Goal: Task Accomplishment & Management: Manage account settings

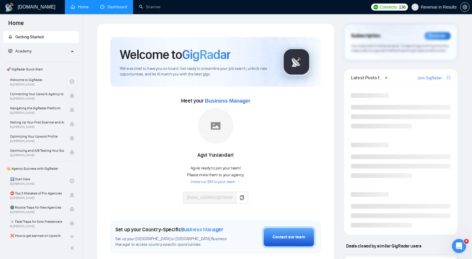
click at [114, 9] on link "Dashboard" at bounding box center [113, 6] width 27 height 5
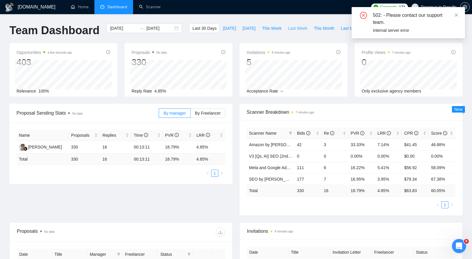
click at [290, 29] on span "Last Week" at bounding box center [297, 28] width 19 height 6
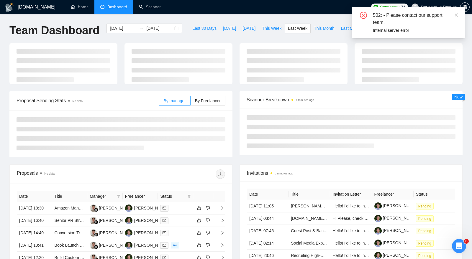
type input "[DATE]"
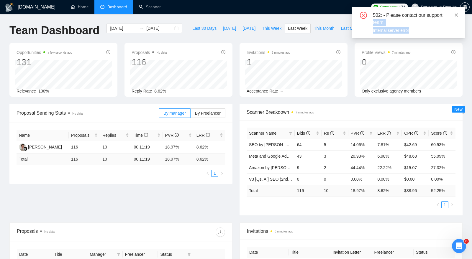
click at [458, 13] on div "502: - Please contact our support team. Internal server error" at bounding box center [408, 22] width 113 height 31
click at [455, 14] on icon "close" at bounding box center [456, 15] width 4 height 4
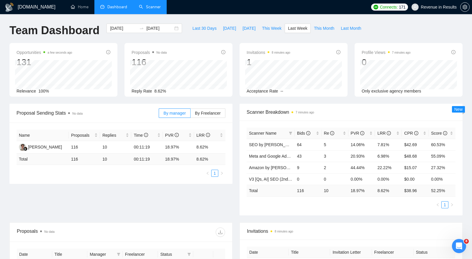
click at [148, 9] on link "Scanner" at bounding box center [150, 6] width 22 height 5
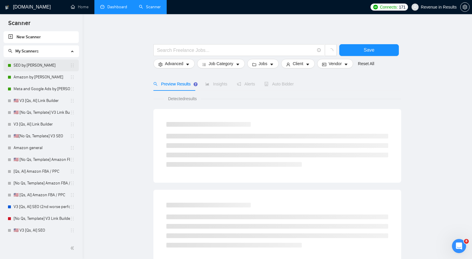
click at [31, 68] on link "SEO by [PERSON_NAME]" at bounding box center [42, 66] width 56 height 12
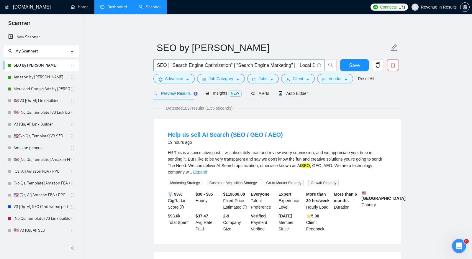
click at [223, 67] on input "SEO | "Search Engine Optimization" | "Search Engine Marketing" | " Local SEO " …" at bounding box center [236, 65] width 158 height 7
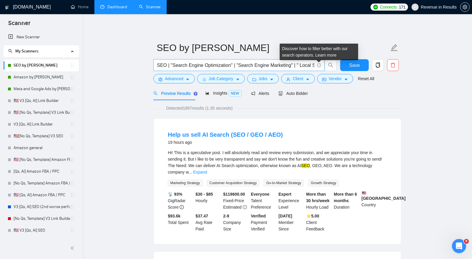
click at [319, 65] on icon "info-circle" at bounding box center [319, 65] width 0 height 2
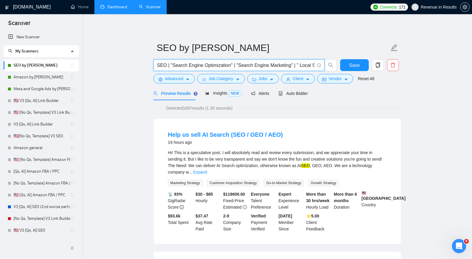
click at [289, 65] on input "SEO | "Search Engine Optimization" | "Search Engine Marketing" | " Local SEO " …" at bounding box center [236, 65] width 158 height 7
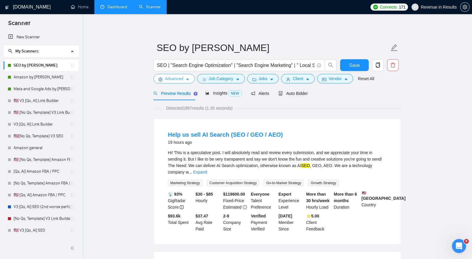
click at [173, 79] on span "Advanced" at bounding box center [174, 79] width 18 height 6
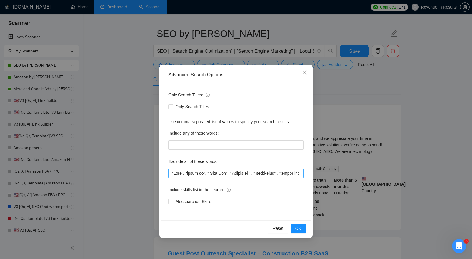
scroll to position [13, 0]
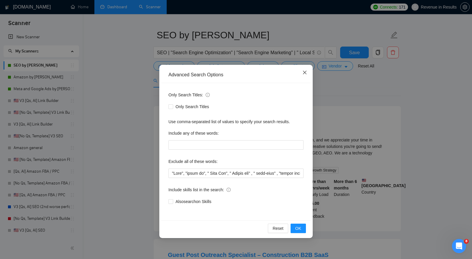
click at [301, 73] on span "Close" at bounding box center [305, 73] width 16 height 16
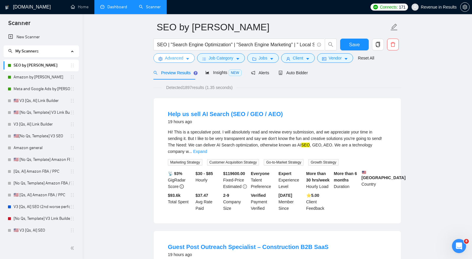
scroll to position [16, 0]
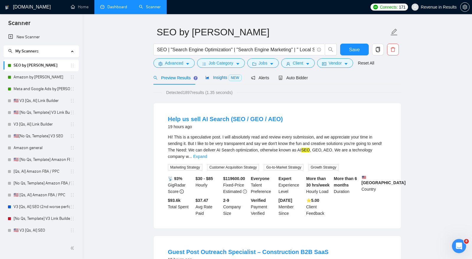
click at [218, 77] on span "Insights NEW" at bounding box center [223, 77] width 36 height 5
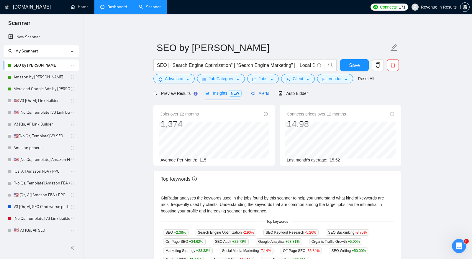
click at [265, 94] on span "Alerts" at bounding box center [260, 93] width 18 height 5
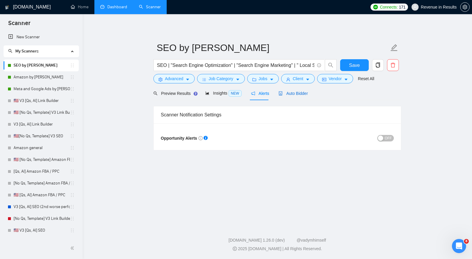
click at [292, 93] on span "Auto Bidder" at bounding box center [293, 93] width 29 height 5
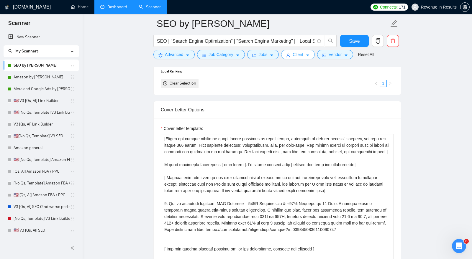
scroll to position [648, 0]
click at [304, 52] on button "Client" at bounding box center [298, 54] width 34 height 9
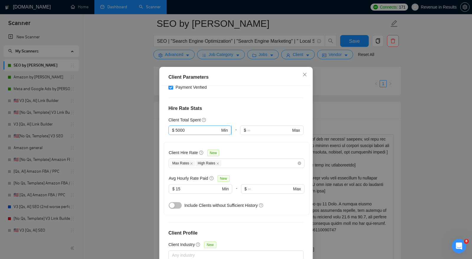
scroll to position [139, 0]
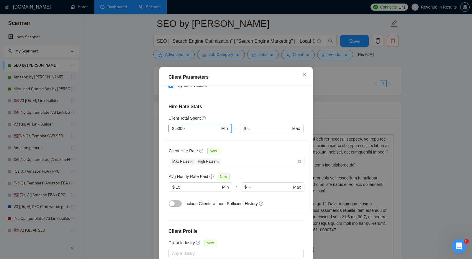
click at [204, 124] on span "$ 5000 Min" at bounding box center [200, 128] width 63 height 9
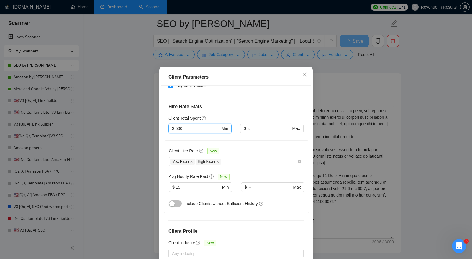
type input "500"
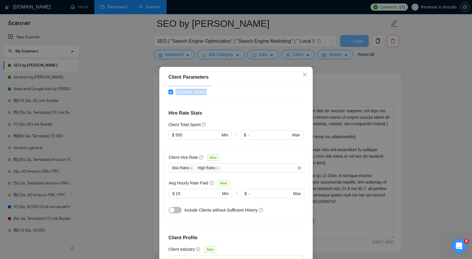
drag, startPoint x: 273, startPoint y: 76, endPoint x: 270, endPoint y: 93, distance: 18.0
click at [270, 93] on div "Client Parameters Client Location Include Client Countries United States Canada…" at bounding box center [235, 176] width 153 height 219
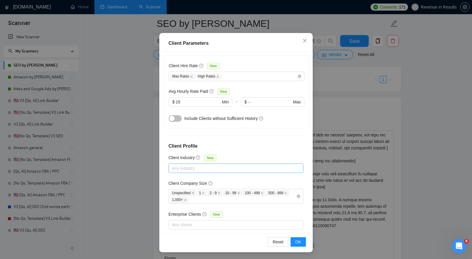
scroll to position [662, 0]
click at [300, 240] on span "OK" at bounding box center [298, 242] width 6 height 6
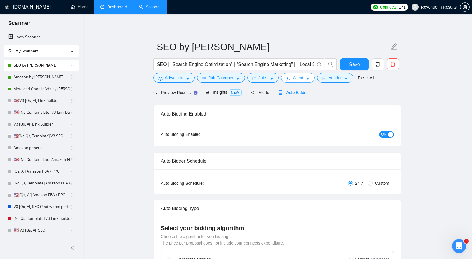
scroll to position [0, 0]
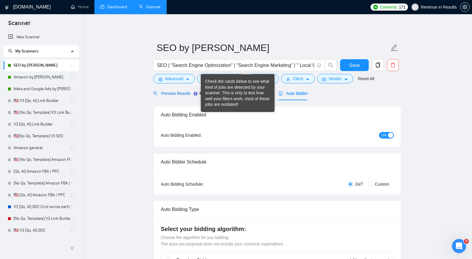
click at [175, 93] on span "Preview Results" at bounding box center [174, 93] width 42 height 5
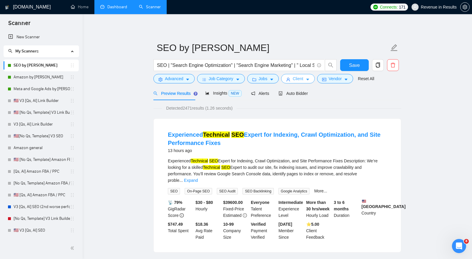
click at [294, 82] on span "Client" at bounding box center [298, 79] width 11 height 6
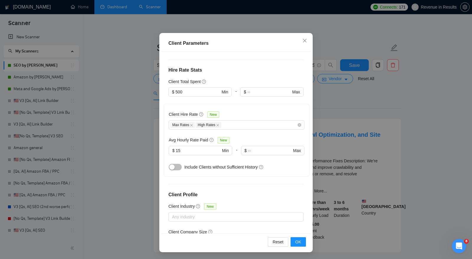
scroll to position [136, 0]
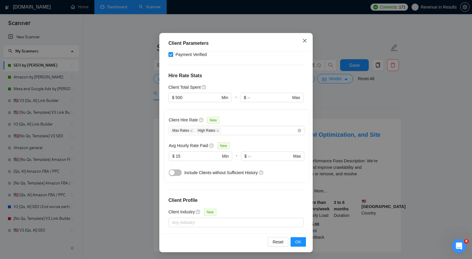
click at [303, 40] on icon "close" at bounding box center [304, 40] width 5 height 5
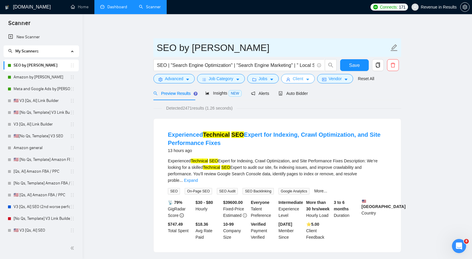
scroll to position [0, 0]
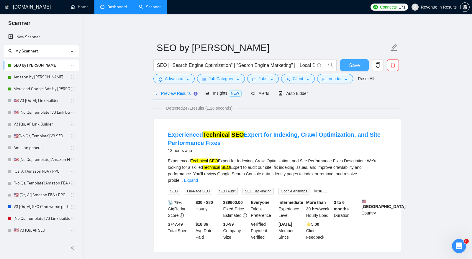
click at [349, 62] on button "Save" at bounding box center [354, 65] width 29 height 12
click at [330, 81] on span "Vendor" at bounding box center [335, 79] width 13 height 6
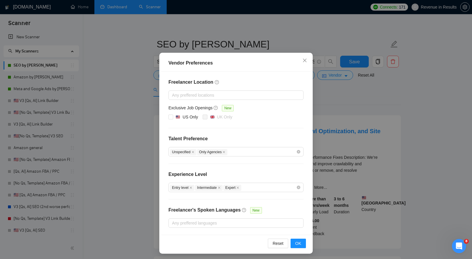
scroll to position [7, 0]
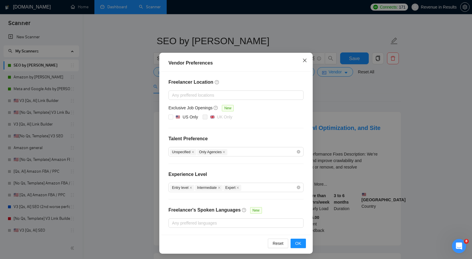
click at [301, 62] on span "Close" at bounding box center [305, 61] width 16 height 16
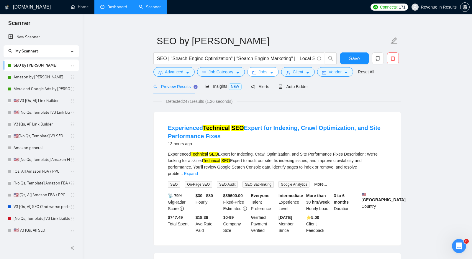
click at [266, 73] on span "Jobs" at bounding box center [263, 72] width 9 height 6
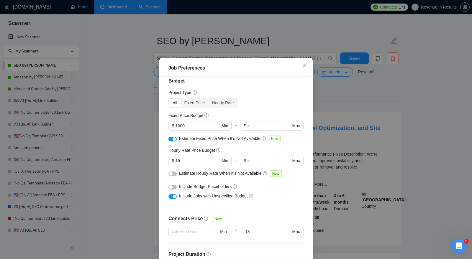
scroll to position [9, 0]
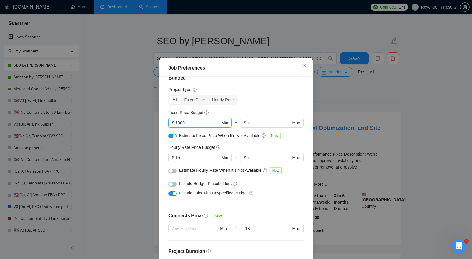
drag, startPoint x: 192, startPoint y: 122, endPoint x: 164, endPoint y: 116, distance: 28.9
click at [161, 118] on div "Job Preferences Budget Project Type All Fixed Price Hourly Rate Fixed Price Bud…" at bounding box center [235, 167] width 153 height 219
type input "500"
click at [240, 92] on div "Project Type" at bounding box center [236, 89] width 135 height 6
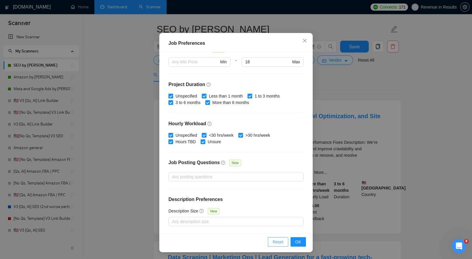
scroll to position [21, 0]
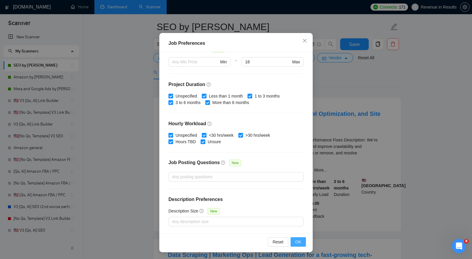
click at [298, 246] on button "OK" at bounding box center [298, 242] width 15 height 9
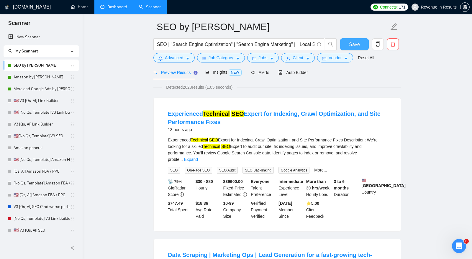
click at [350, 50] on button "Save" at bounding box center [354, 44] width 29 height 12
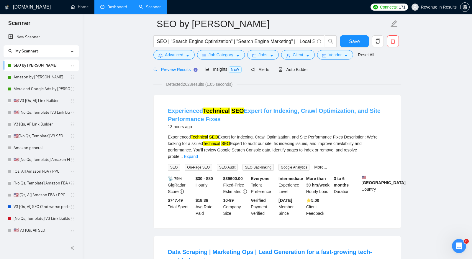
click at [182, 116] on link "Experienced Technical SEO Expert for Indexing, Crawl Optimization, and Site Per…" at bounding box center [274, 115] width 213 height 15
click at [243, 109] on link "Experienced Technical SEO Expert for Indexing, Crawl Optimization, and Site Per…" at bounding box center [274, 115] width 213 height 15
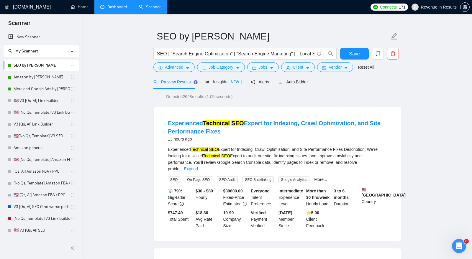
scroll to position [0, 0]
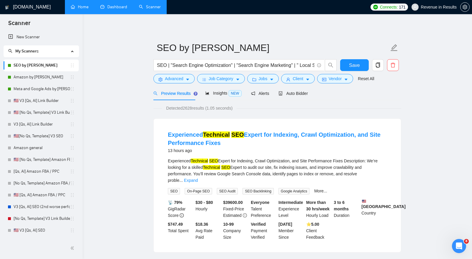
click at [89, 4] on link "Home" at bounding box center [80, 6] width 18 height 5
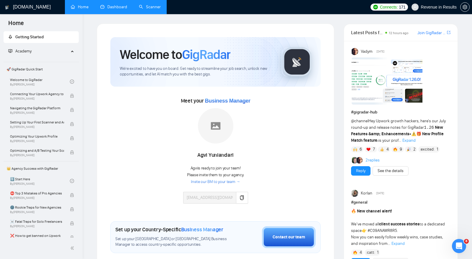
click at [106, 4] on link "Dashboard" at bounding box center [113, 6] width 27 height 5
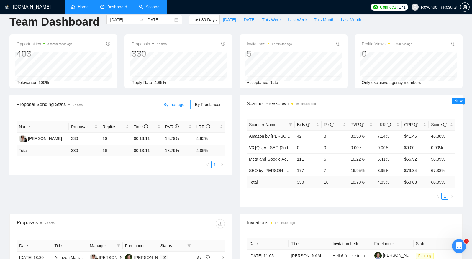
scroll to position [9, 0]
click at [161, 9] on link "Scanner" at bounding box center [150, 6] width 22 height 5
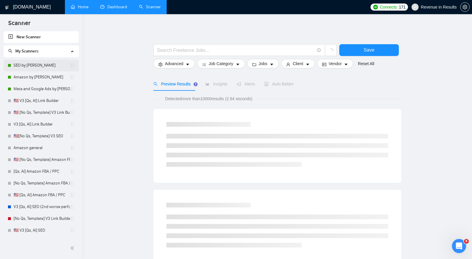
click at [66, 65] on link "SEO by [PERSON_NAME]" at bounding box center [42, 66] width 56 height 12
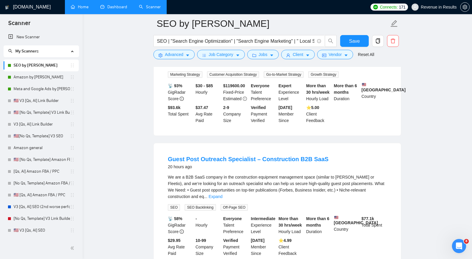
scroll to position [382, 0]
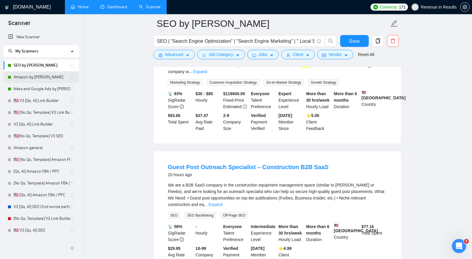
click at [38, 82] on link "Amazon by [PERSON_NAME]" at bounding box center [42, 77] width 56 height 12
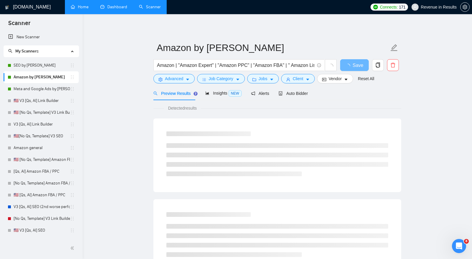
click at [120, 6] on link "Dashboard" at bounding box center [113, 6] width 27 height 5
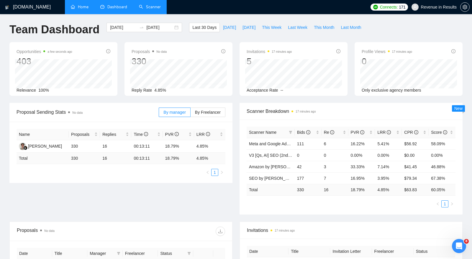
scroll to position [6, 0]
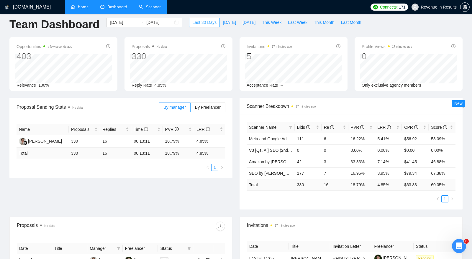
click at [194, 24] on span "Last 30 Days" at bounding box center [204, 22] width 24 height 6
click at [291, 22] on span "Last Week" at bounding box center [297, 22] width 19 height 6
type input "2025-08-11"
type input "2025-08-17"
click at [194, 23] on span "Last 30 Days" at bounding box center [204, 22] width 24 height 6
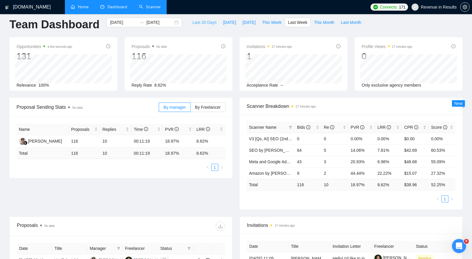
type input "[DATE]"
click at [349, 21] on span "Last Month" at bounding box center [351, 22] width 20 height 6
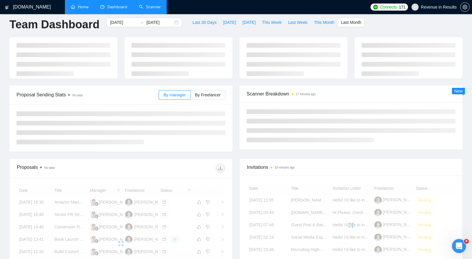
type input "2025-07-01"
type input "2025-07-31"
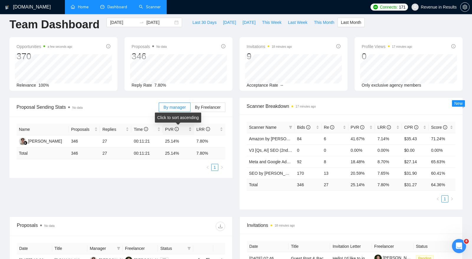
click at [177, 126] on span "PVR" at bounding box center [176, 129] width 22 height 6
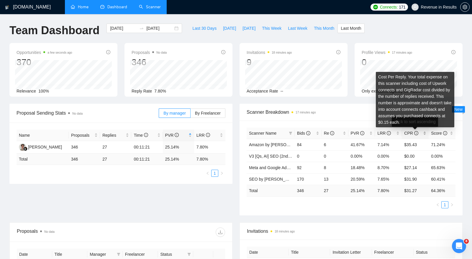
click at [417, 133] on icon "info-circle" at bounding box center [416, 133] width 4 height 4
click at [416, 133] on icon "info-circle" at bounding box center [416, 133] width 4 height 4
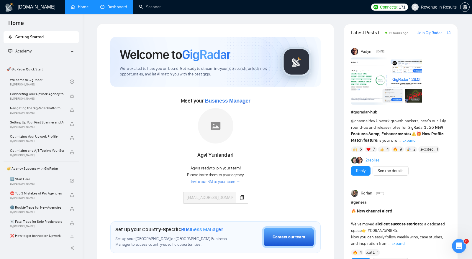
click at [123, 8] on link "Dashboard" at bounding box center [113, 6] width 27 height 5
click at [122, 7] on link "Dashboard" at bounding box center [113, 6] width 27 height 5
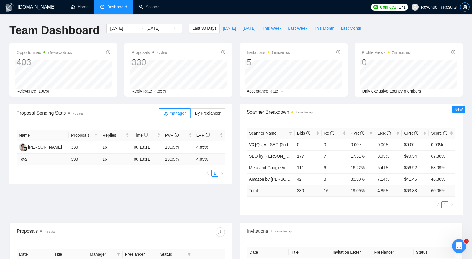
click at [464, 7] on icon "setting" at bounding box center [465, 7] width 5 height 5
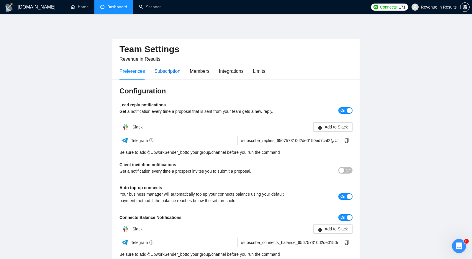
click at [178, 70] on div "Subscription" at bounding box center [167, 71] width 26 height 7
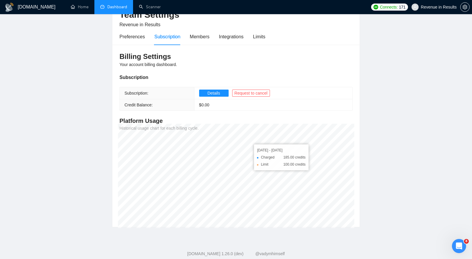
scroll to position [36, 0]
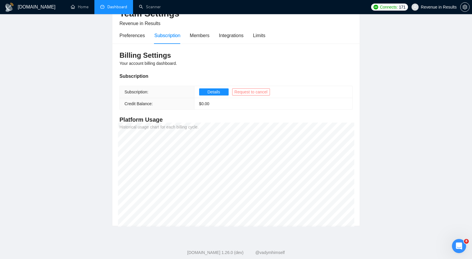
click at [255, 94] on span "Request to cancel" at bounding box center [251, 92] width 33 height 6
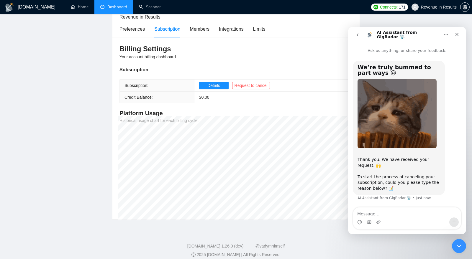
scroll to position [45, 0]
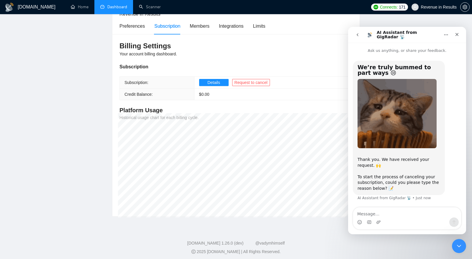
click at [391, 221] on div "Intercom messenger" at bounding box center [407, 222] width 108 height 9
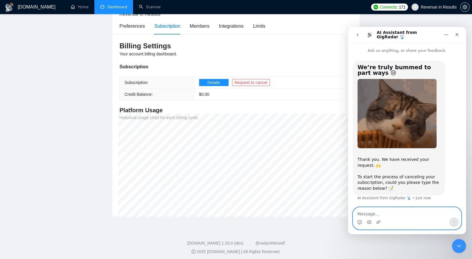
click at [390, 215] on textarea "Message…" at bounding box center [407, 213] width 108 height 10
type textarea "I am going to try another service"
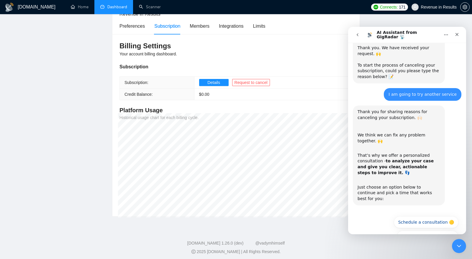
scroll to position [112, 0]
click at [449, 231] on button "🔴 No, continue to cancel" at bounding box center [428, 237] width 62 height 12
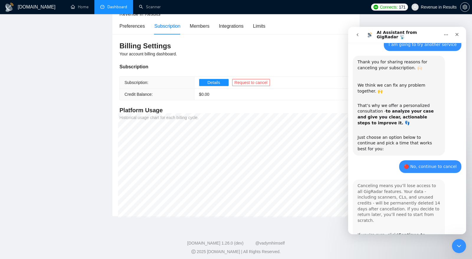
scroll to position [183, 0]
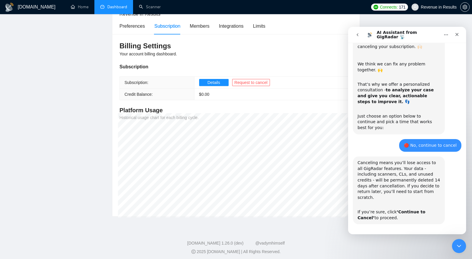
click at [438, 236] on button "🔴 Continue to Cancel" at bounding box center [431, 242] width 55 height 12
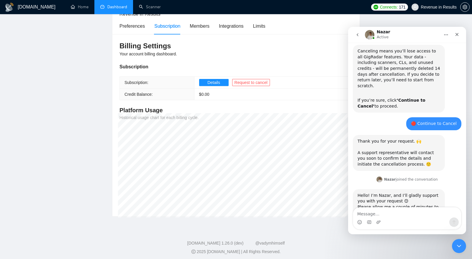
scroll to position [295, 0]
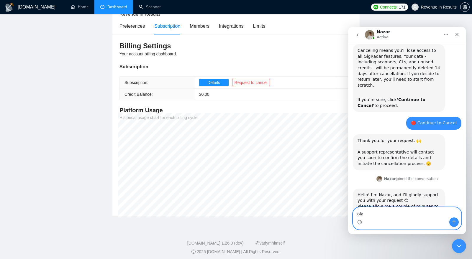
type textarea "olay"
type textarea "okay"
